Goal: Transaction & Acquisition: Purchase product/service

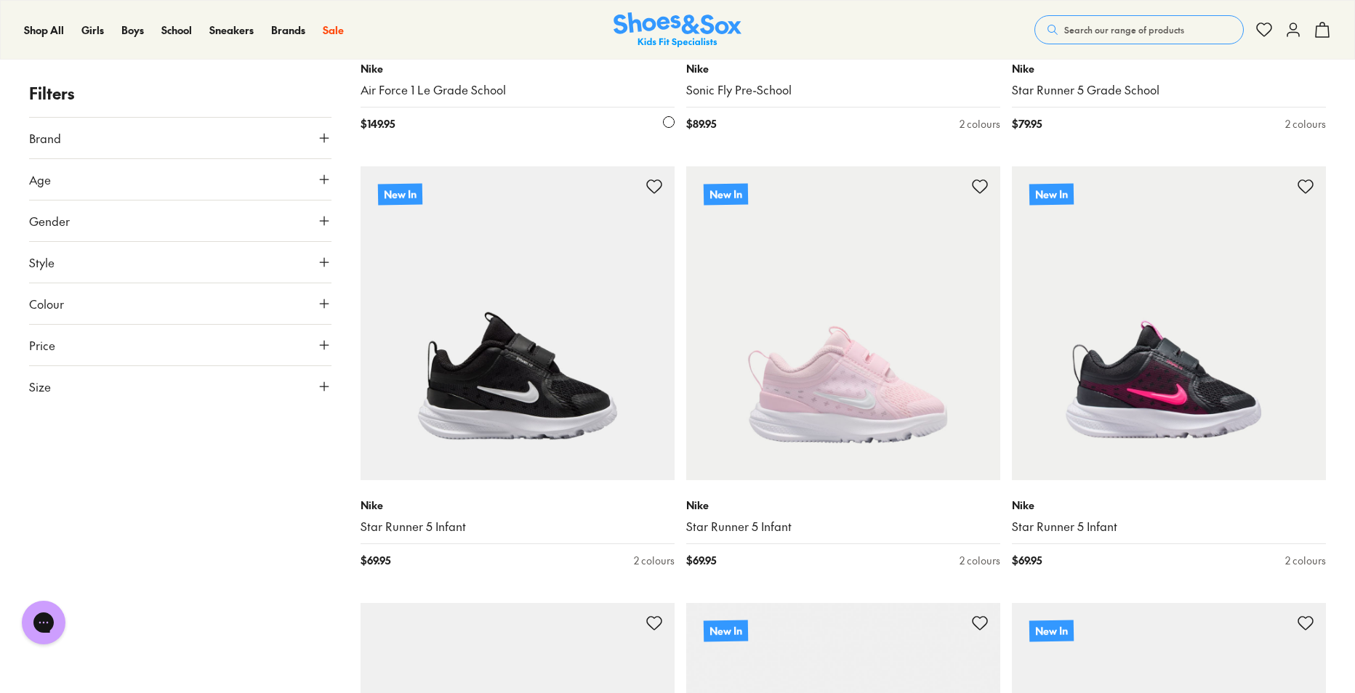
scroll to position [581, 0]
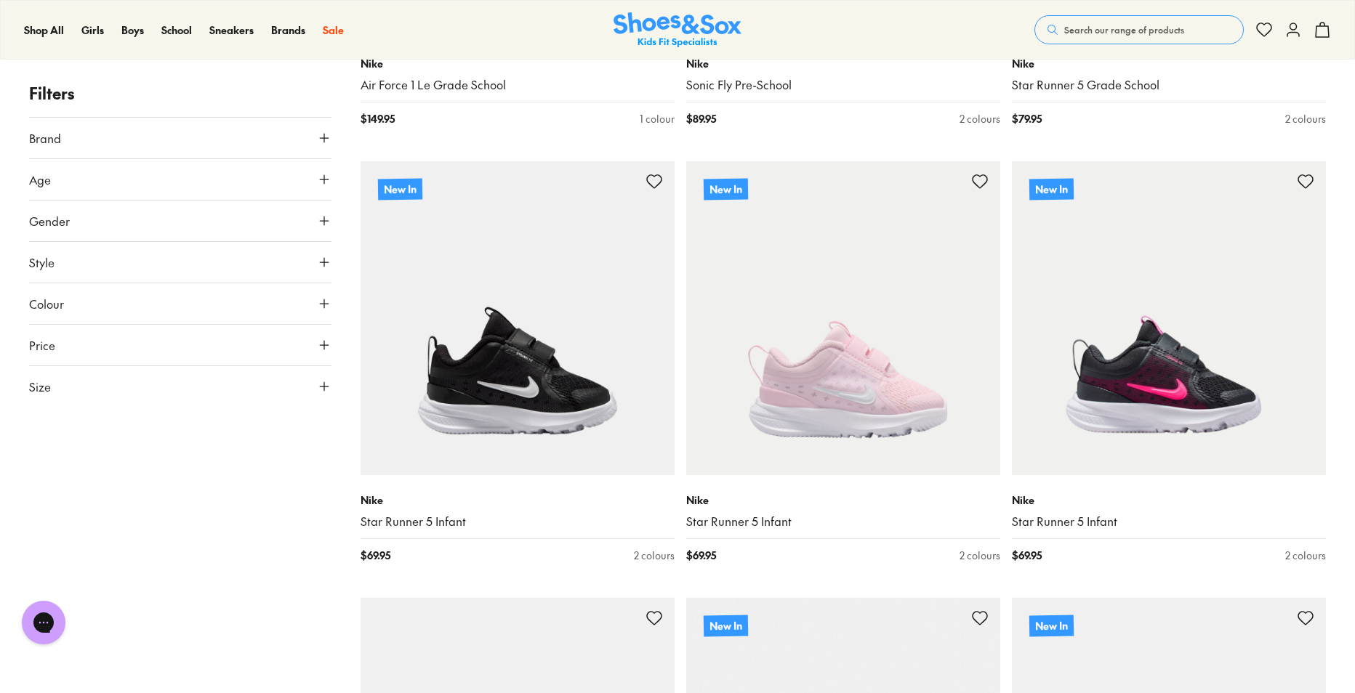
click at [150, 393] on button "Size" at bounding box center [180, 386] width 302 height 41
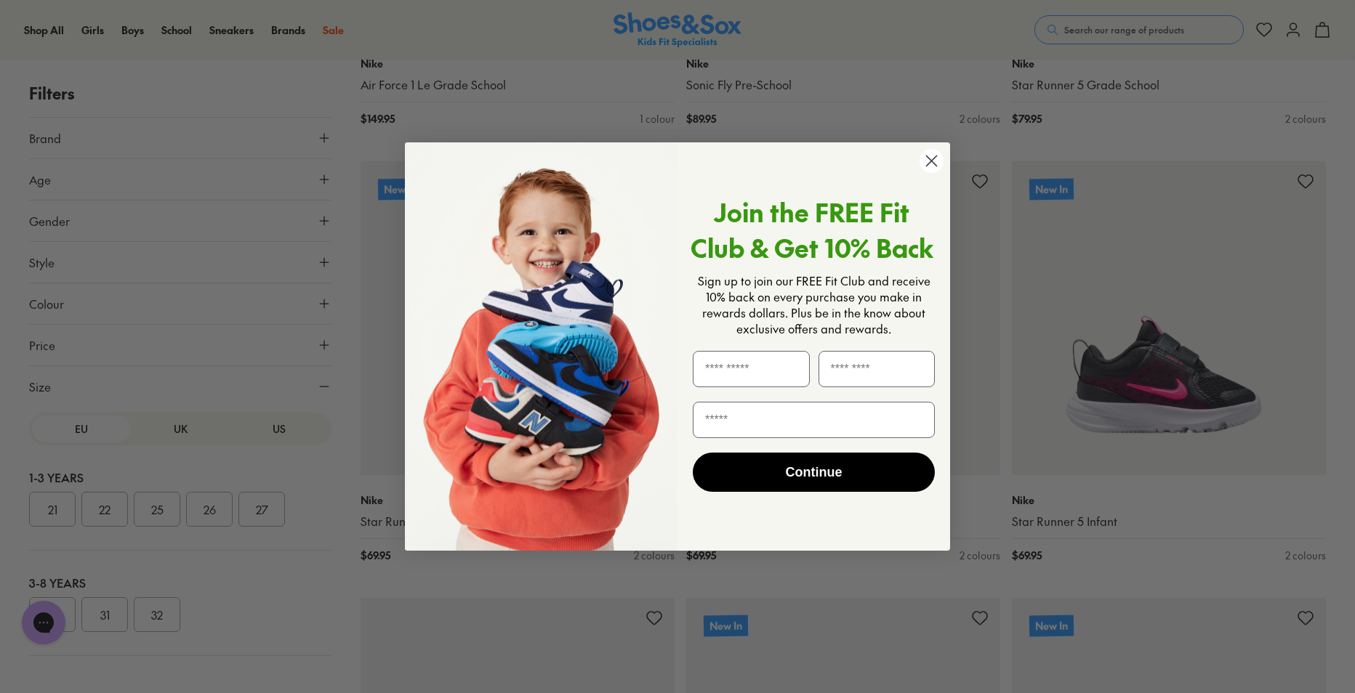
click at [929, 164] on icon "Close dialog" at bounding box center [932, 161] width 10 height 10
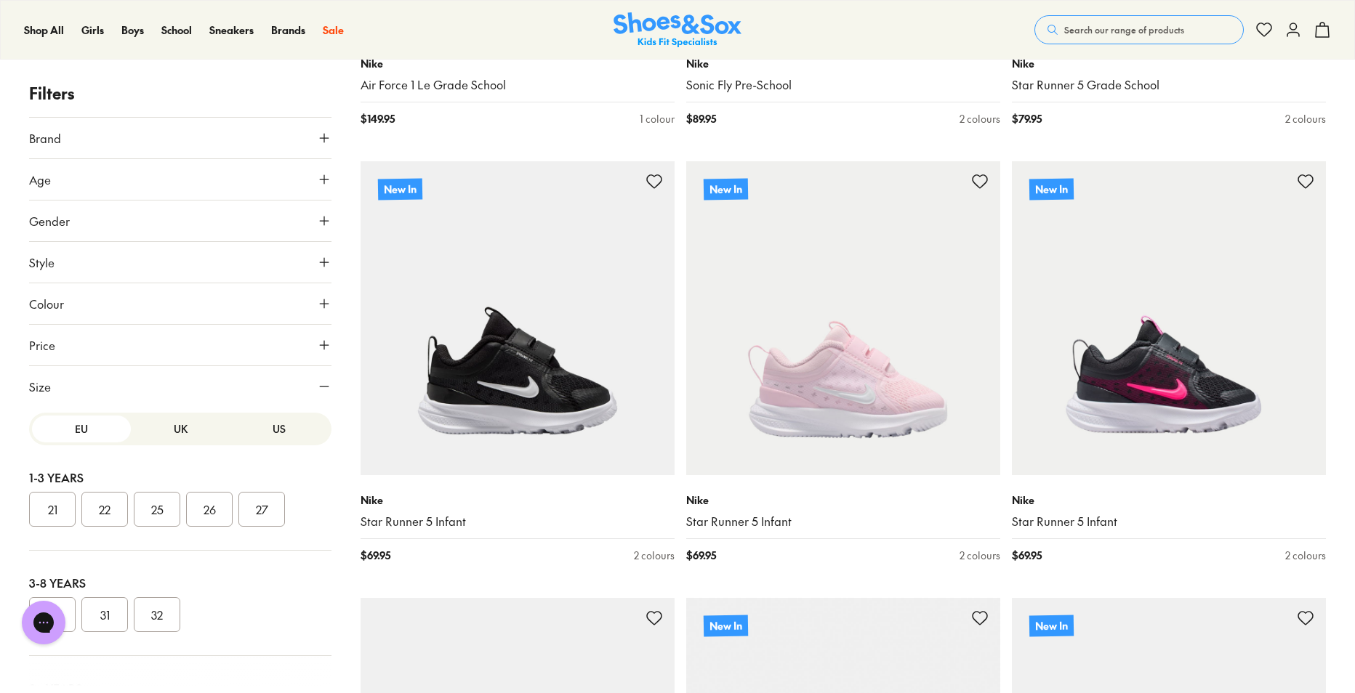
click at [272, 432] on button "US" at bounding box center [279, 429] width 99 height 27
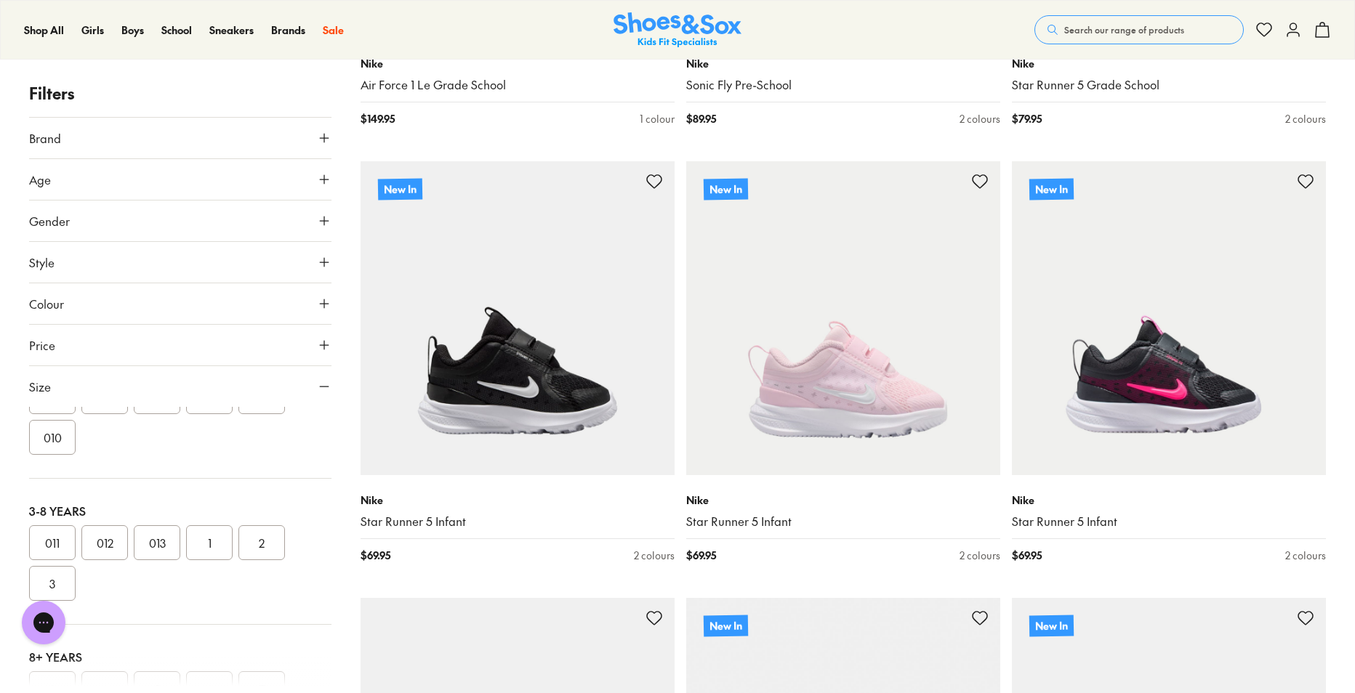
click at [58, 546] on button "011" at bounding box center [52, 542] width 47 height 35
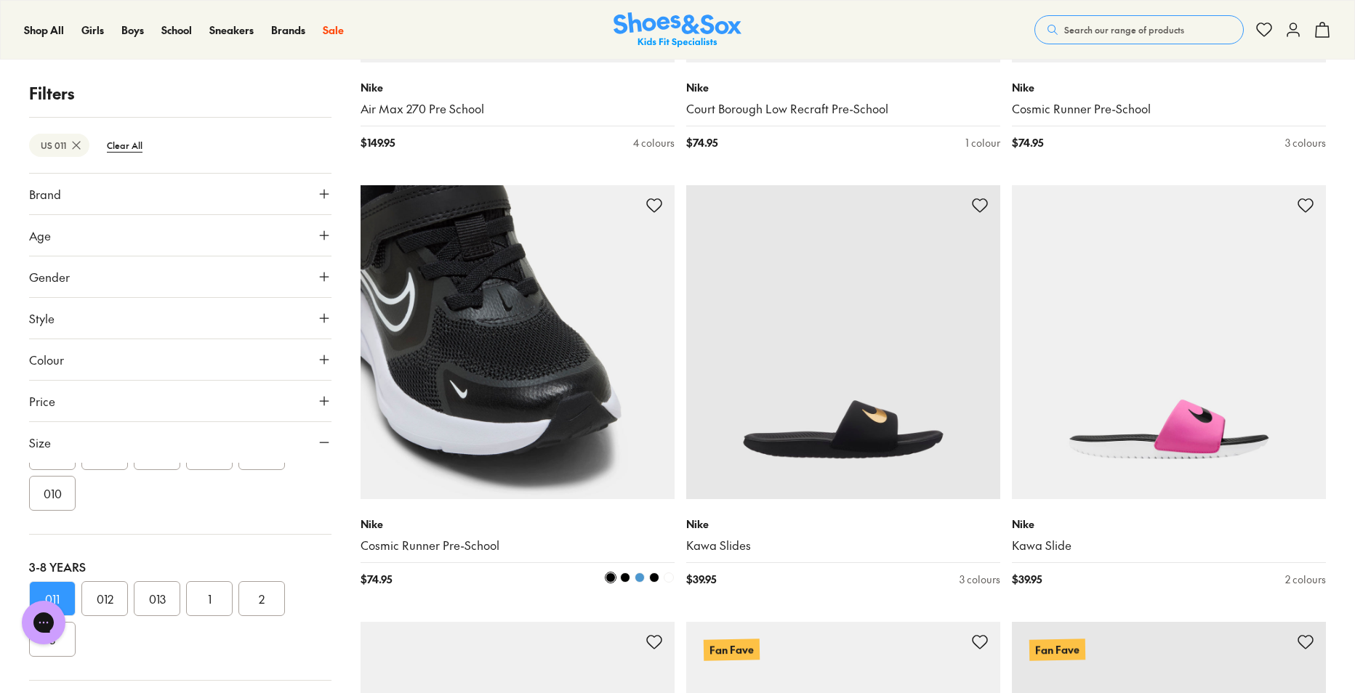
scroll to position [3187, 0]
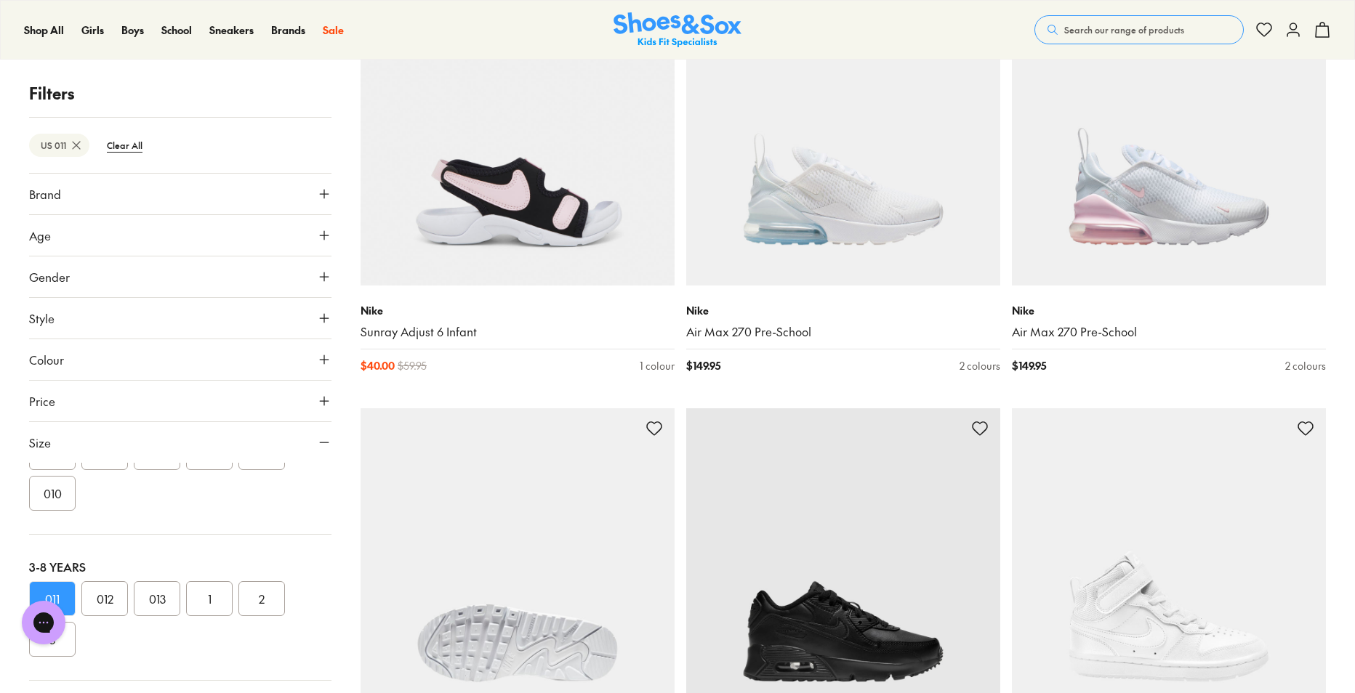
scroll to position [6021, 0]
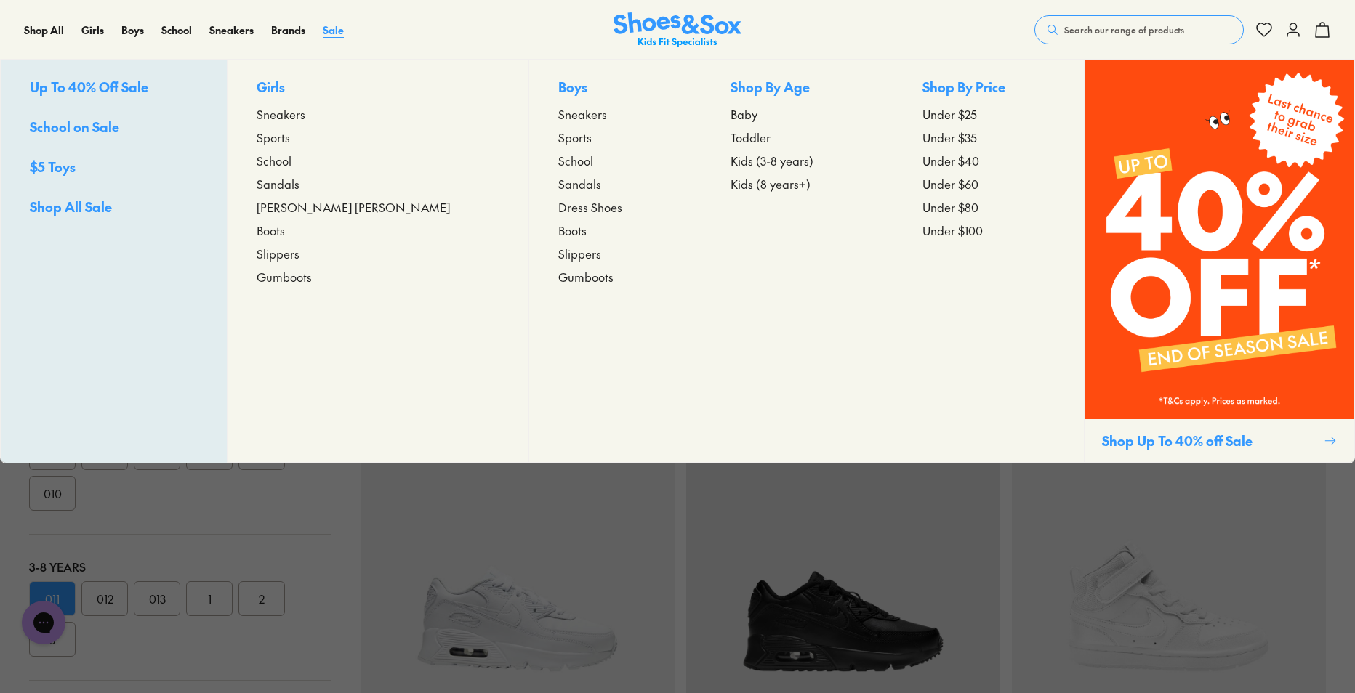
click at [336, 26] on span "Sale" at bounding box center [333, 30] width 21 height 15
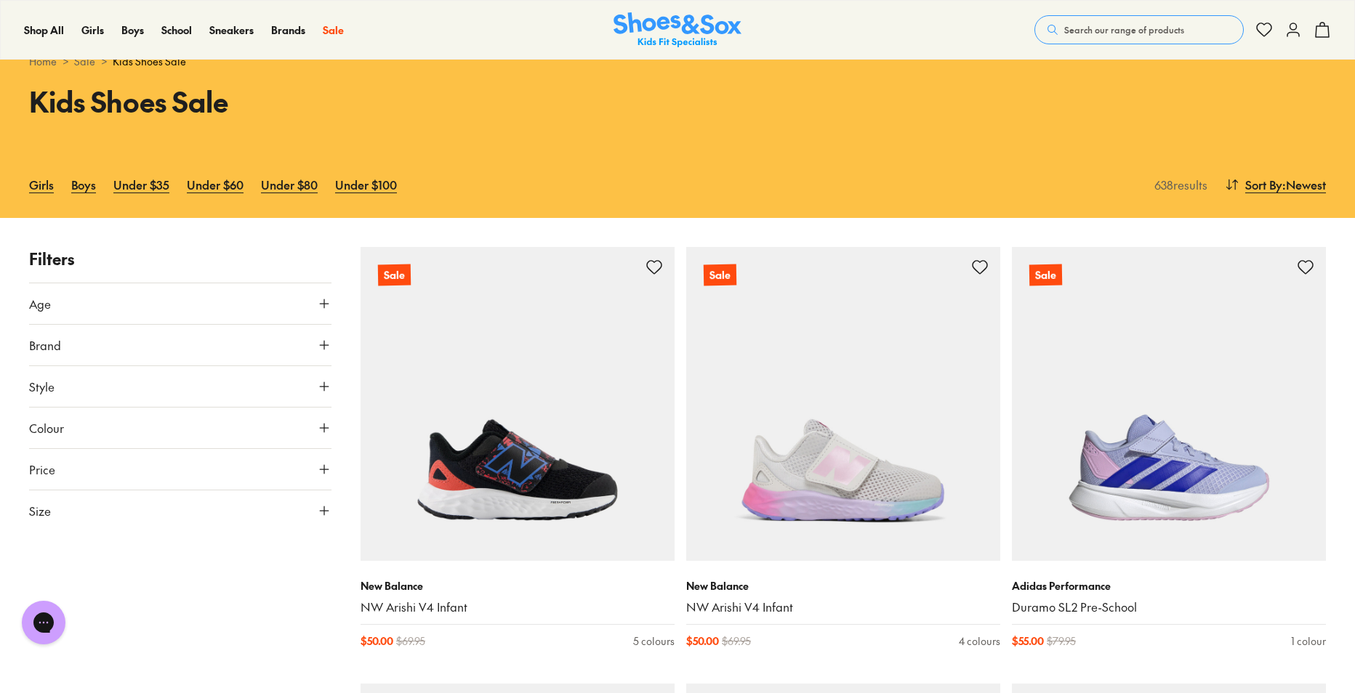
scroll to position [73, 0]
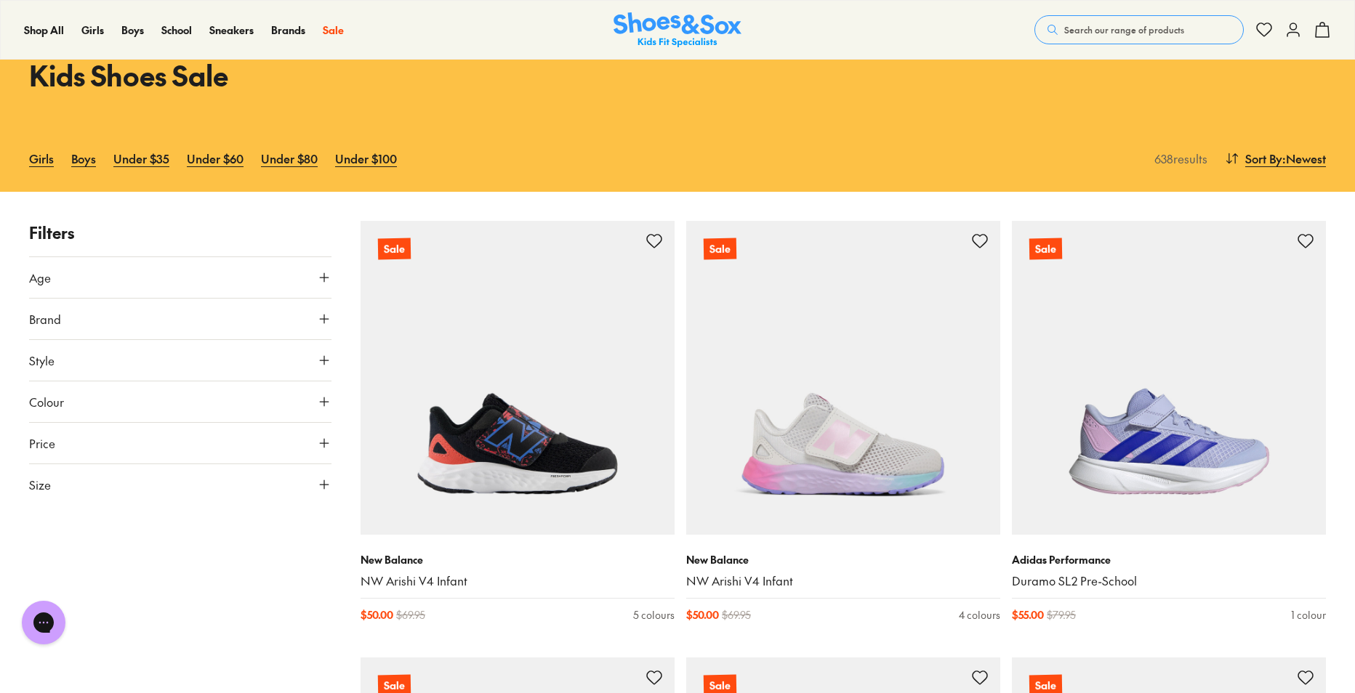
click at [320, 483] on icon at bounding box center [324, 484] width 15 height 15
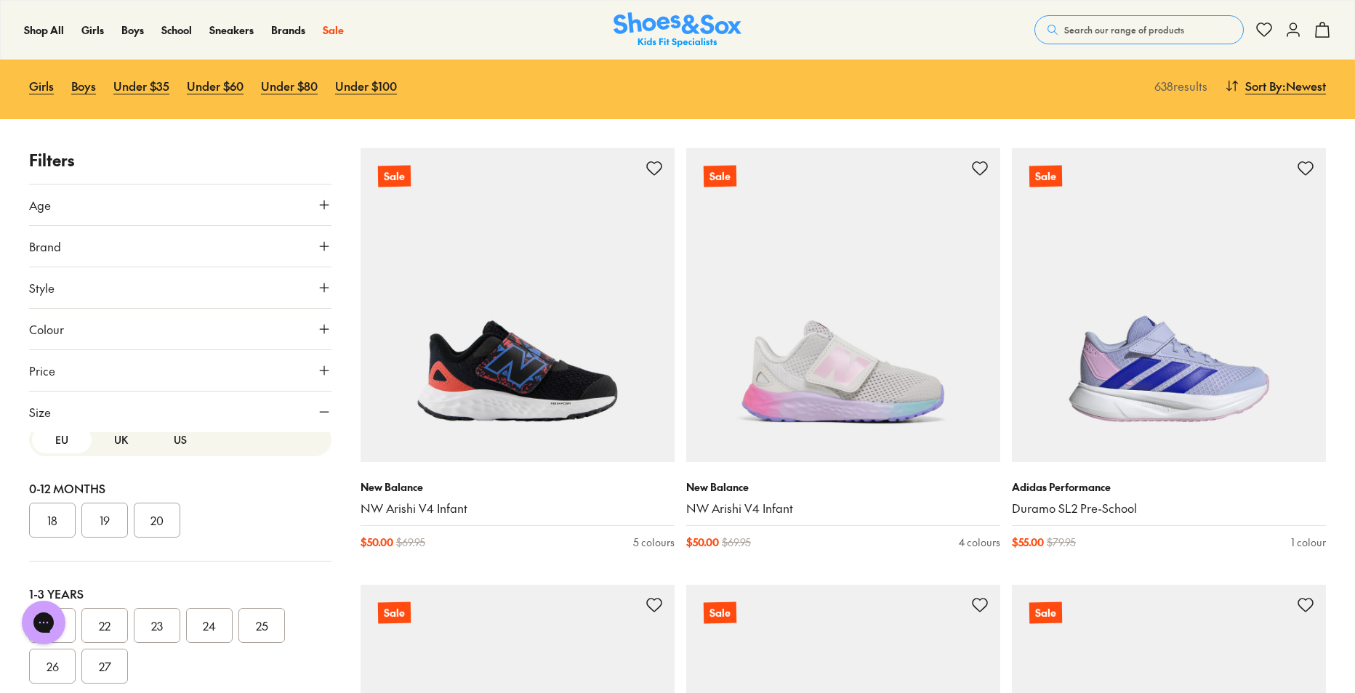
scroll to position [0, 0]
click at [169, 456] on button "US" at bounding box center [180, 454] width 60 height 27
click at [49, 499] on button "011" at bounding box center [52, 495] width 47 height 35
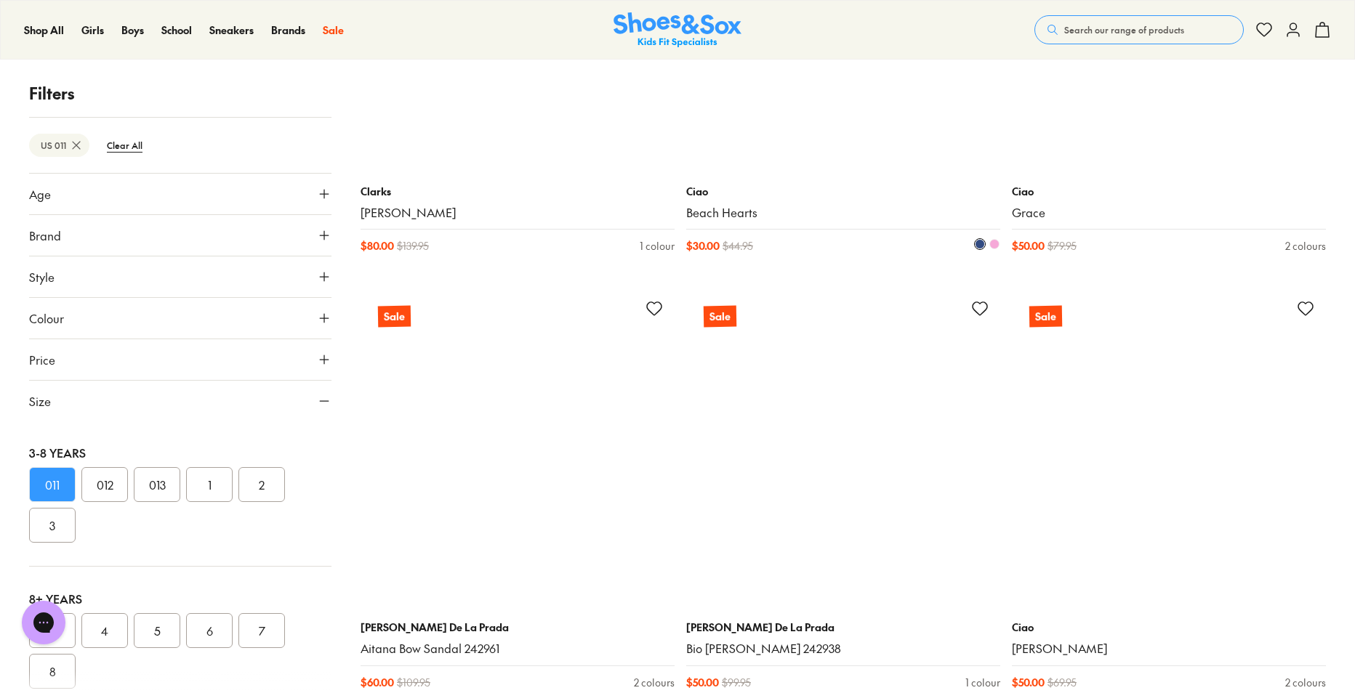
scroll to position [3197, 0]
